Goal: Use online tool/utility: Utilize a website feature to perform a specific function

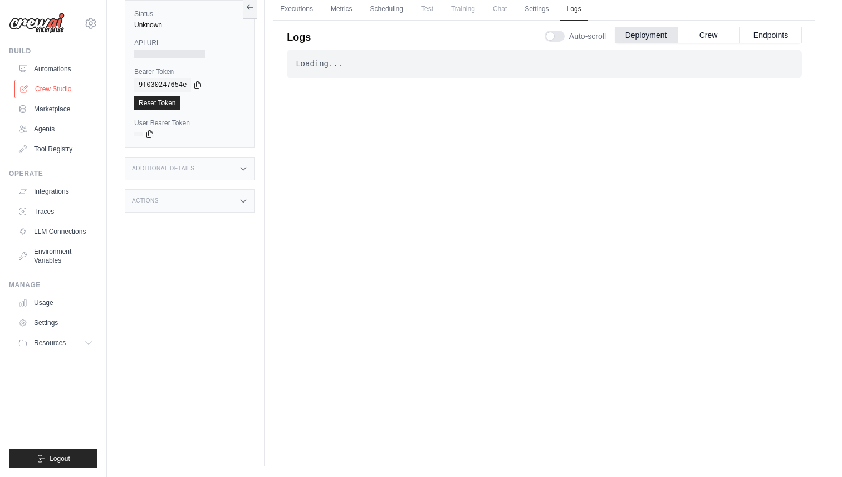
click at [60, 86] on link "Crew Studio" at bounding box center [56, 89] width 84 height 18
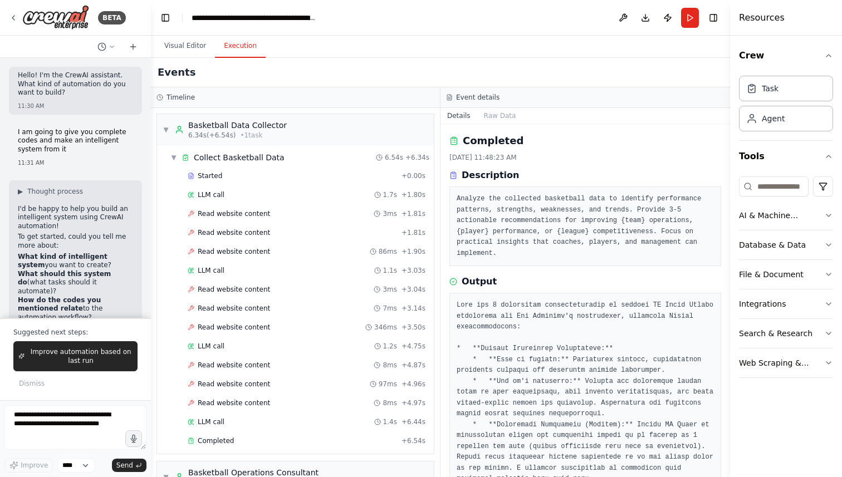
scroll to position [462, 0]
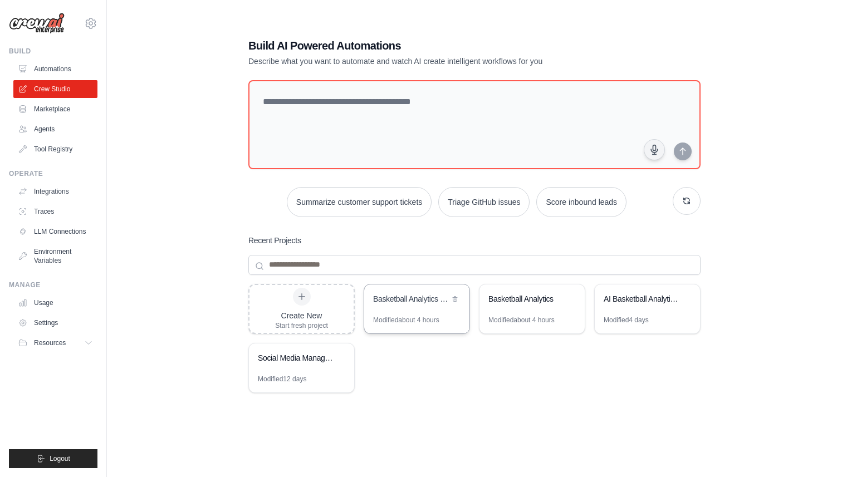
click at [418, 312] on div "Basketball Analytics FIBA Intelligence System" at bounding box center [416, 300] width 105 height 31
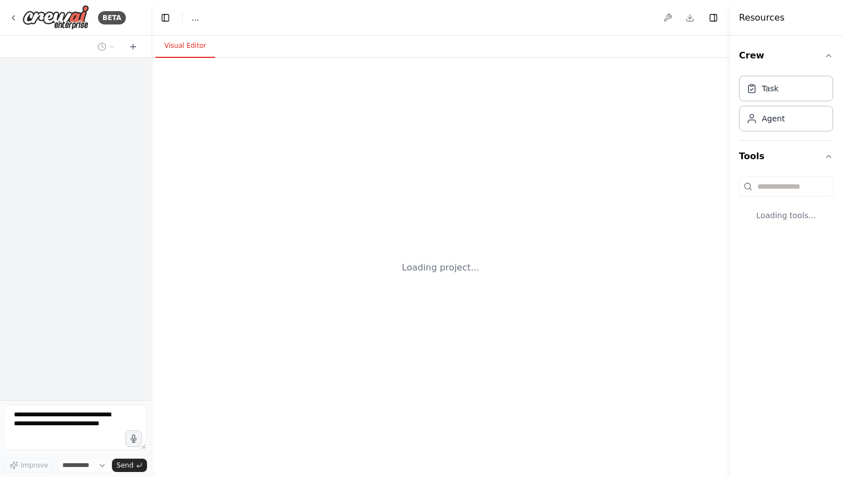
select select "****"
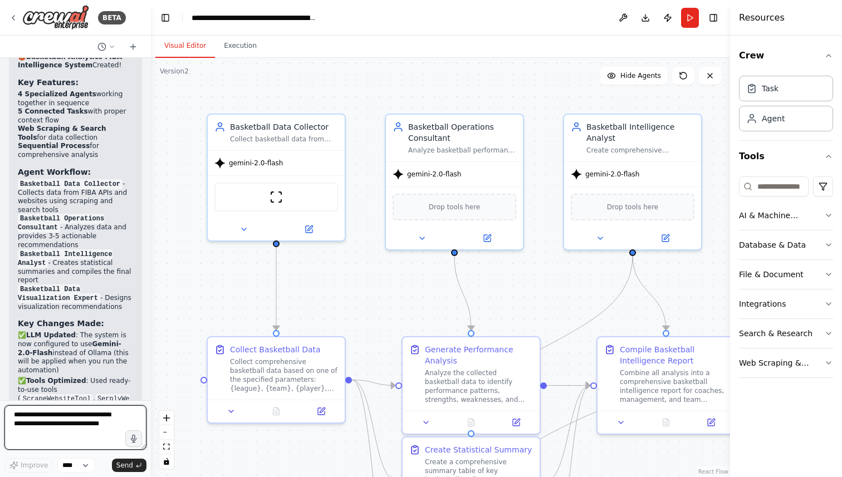
click at [65, 422] on textarea at bounding box center [75, 427] width 142 height 45
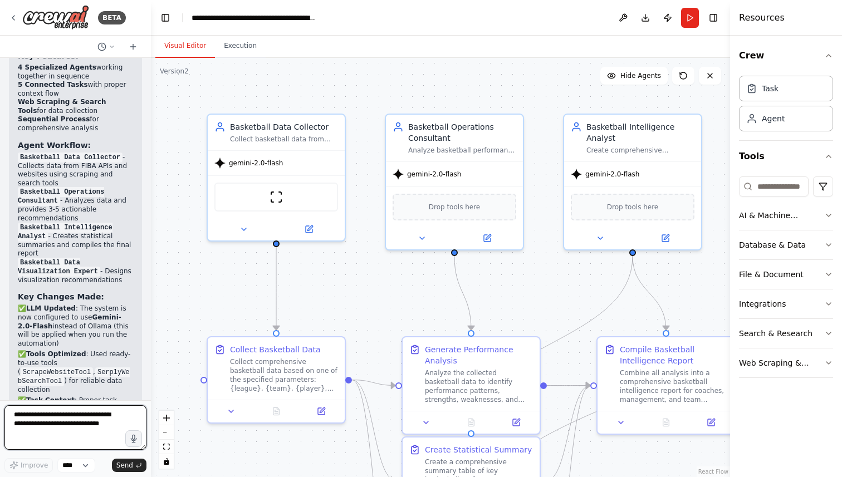
scroll to position [7591, 0]
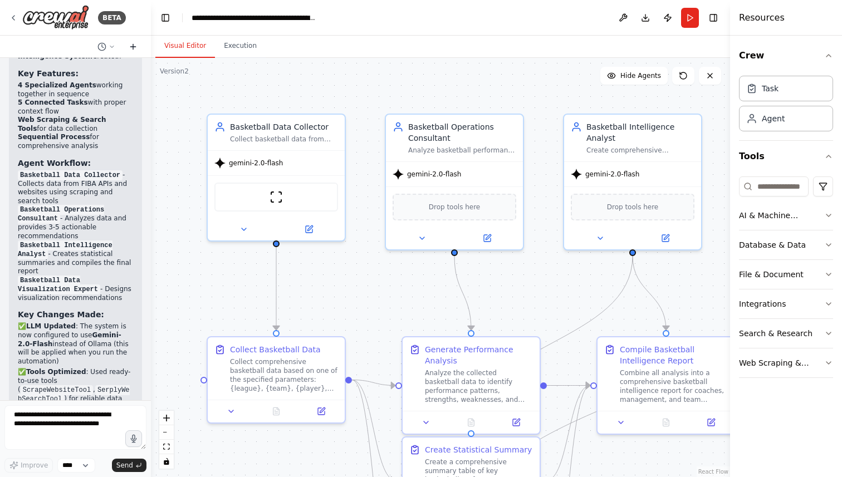
click at [129, 48] on icon at bounding box center [133, 46] width 9 height 9
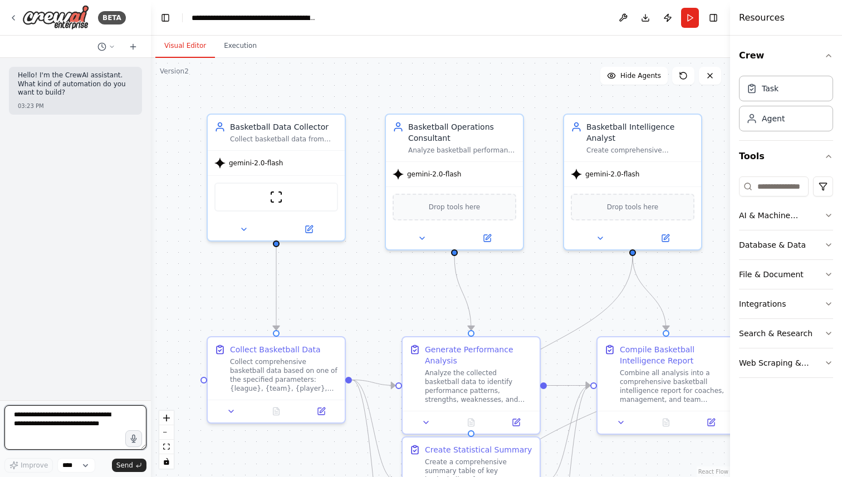
click at [50, 421] on textarea at bounding box center [75, 427] width 142 height 45
paste textarea "**********"
type textarea "**********"
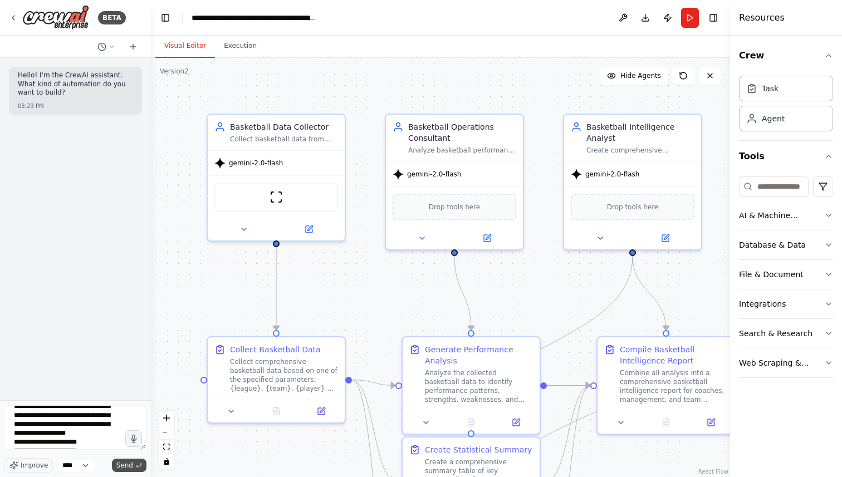
click at [126, 462] on span "Send" at bounding box center [124, 465] width 17 height 9
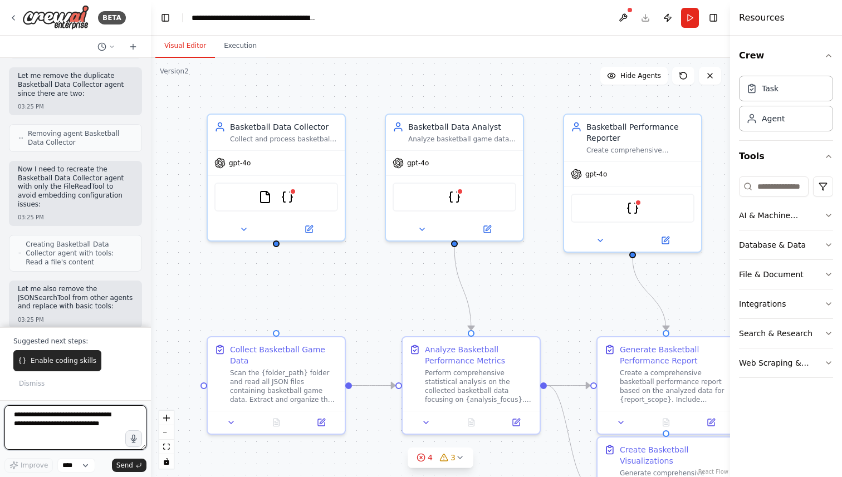
scroll to position [2738, 0]
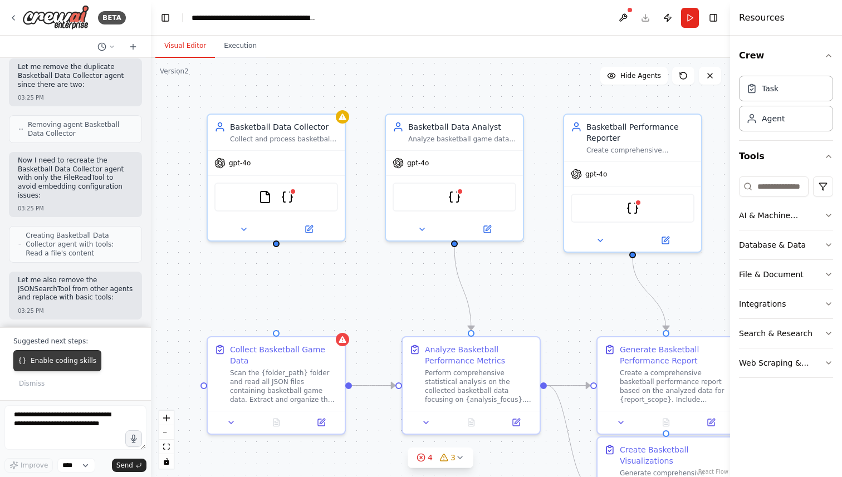
click at [30, 364] on button "Enable coding skills" at bounding box center [57, 360] width 88 height 21
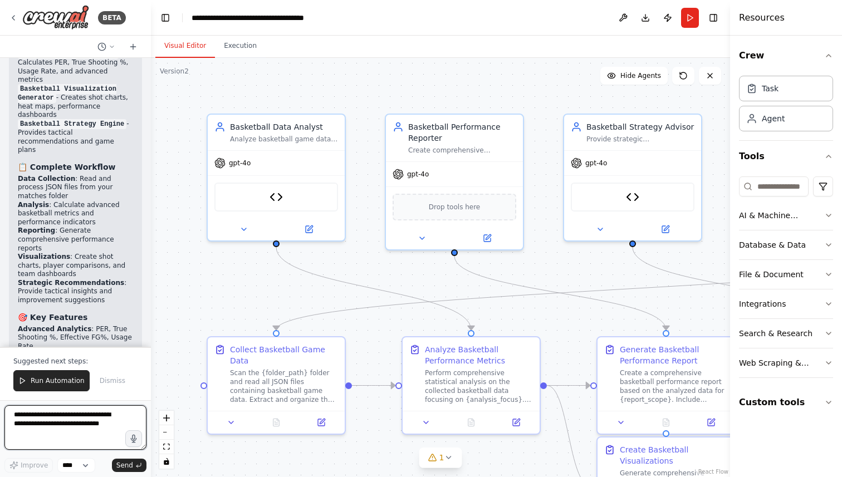
scroll to position [6950, 0]
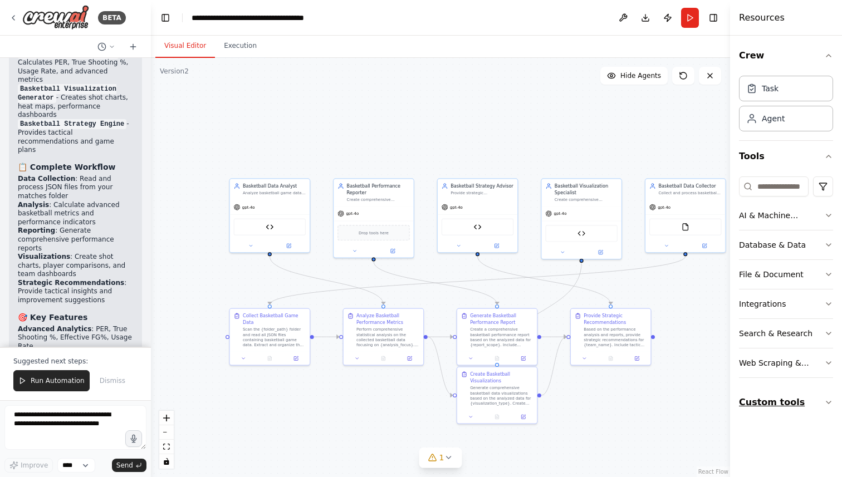
click at [782, 397] on button "Custom tools" at bounding box center [786, 402] width 94 height 31
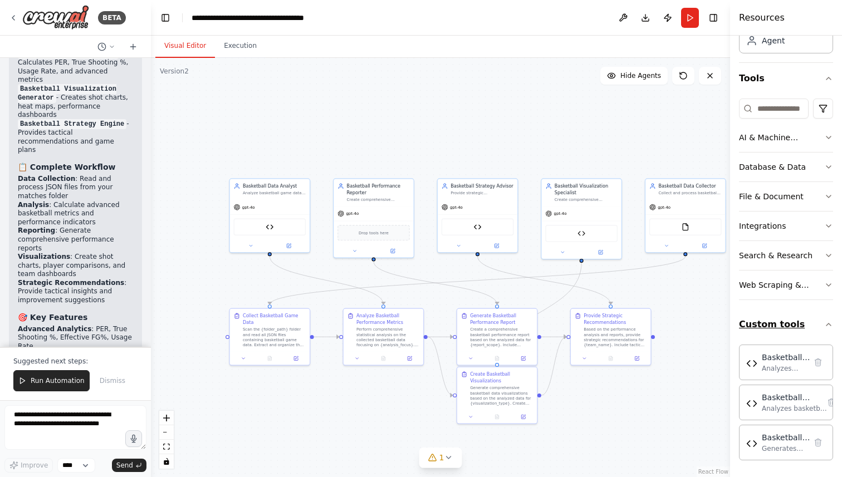
scroll to position [79, 0]
click at [649, 20] on button "Download" at bounding box center [645, 18] width 18 height 20
